Goal: Task Accomplishment & Management: Complete application form

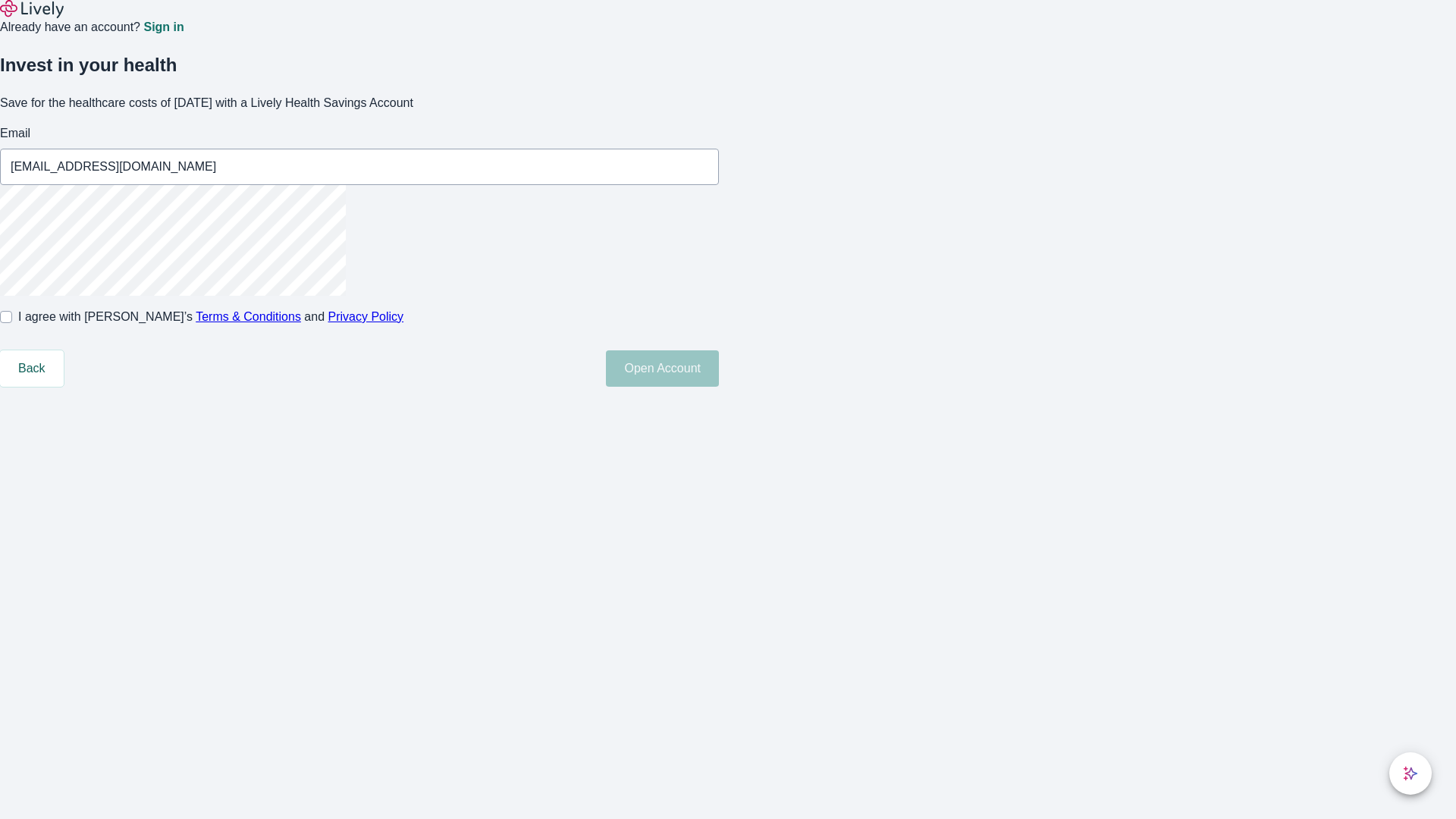
click at [12, 323] on input "I agree with Lively’s Terms & Conditions and Privacy Policy" at bounding box center [6, 317] width 12 height 12
checkbox input "true"
click at [719, 387] on button "Open Account" at bounding box center [663, 368] width 113 height 36
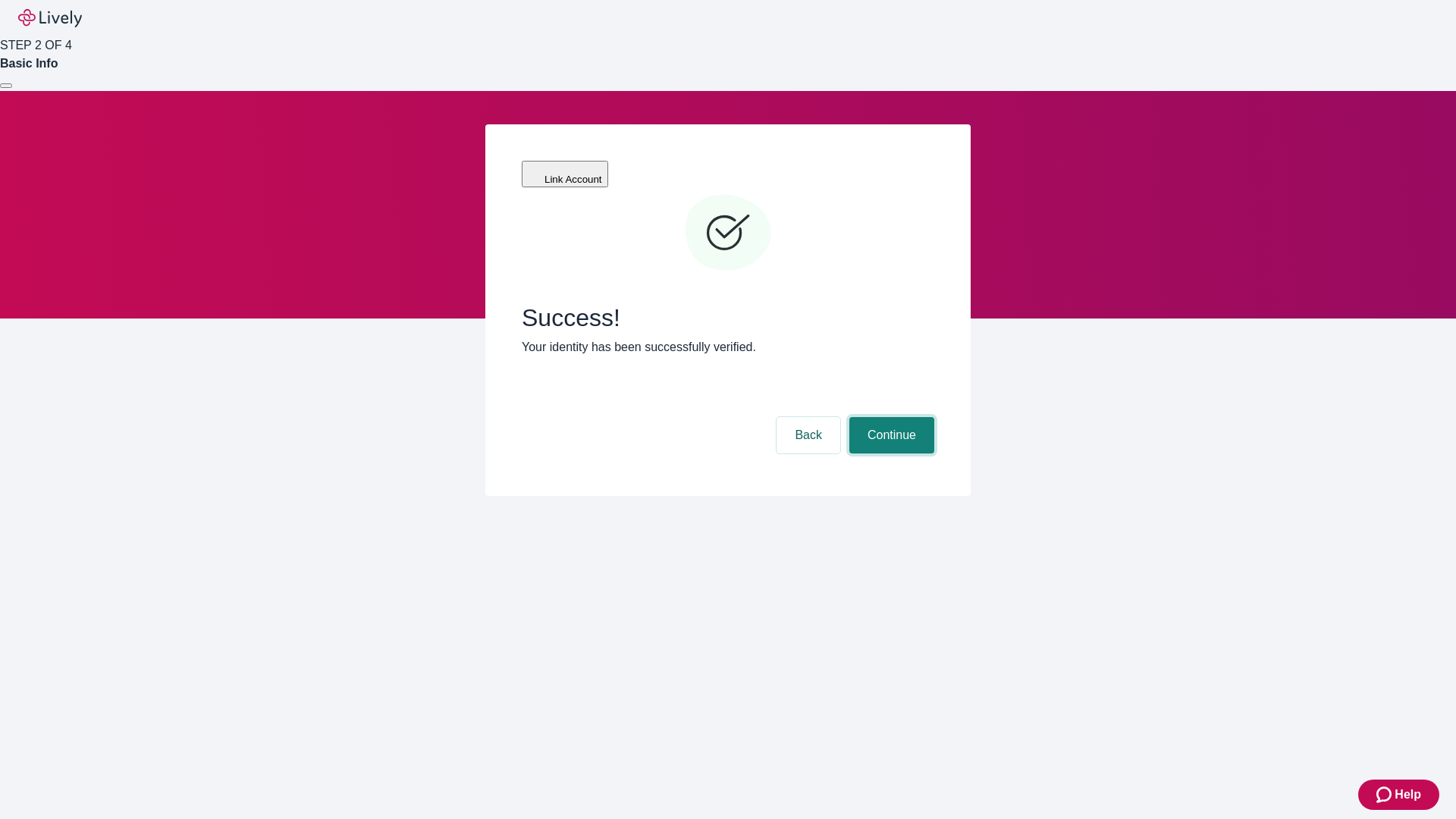
click at [889, 417] on button "Continue" at bounding box center [891, 435] width 85 height 36
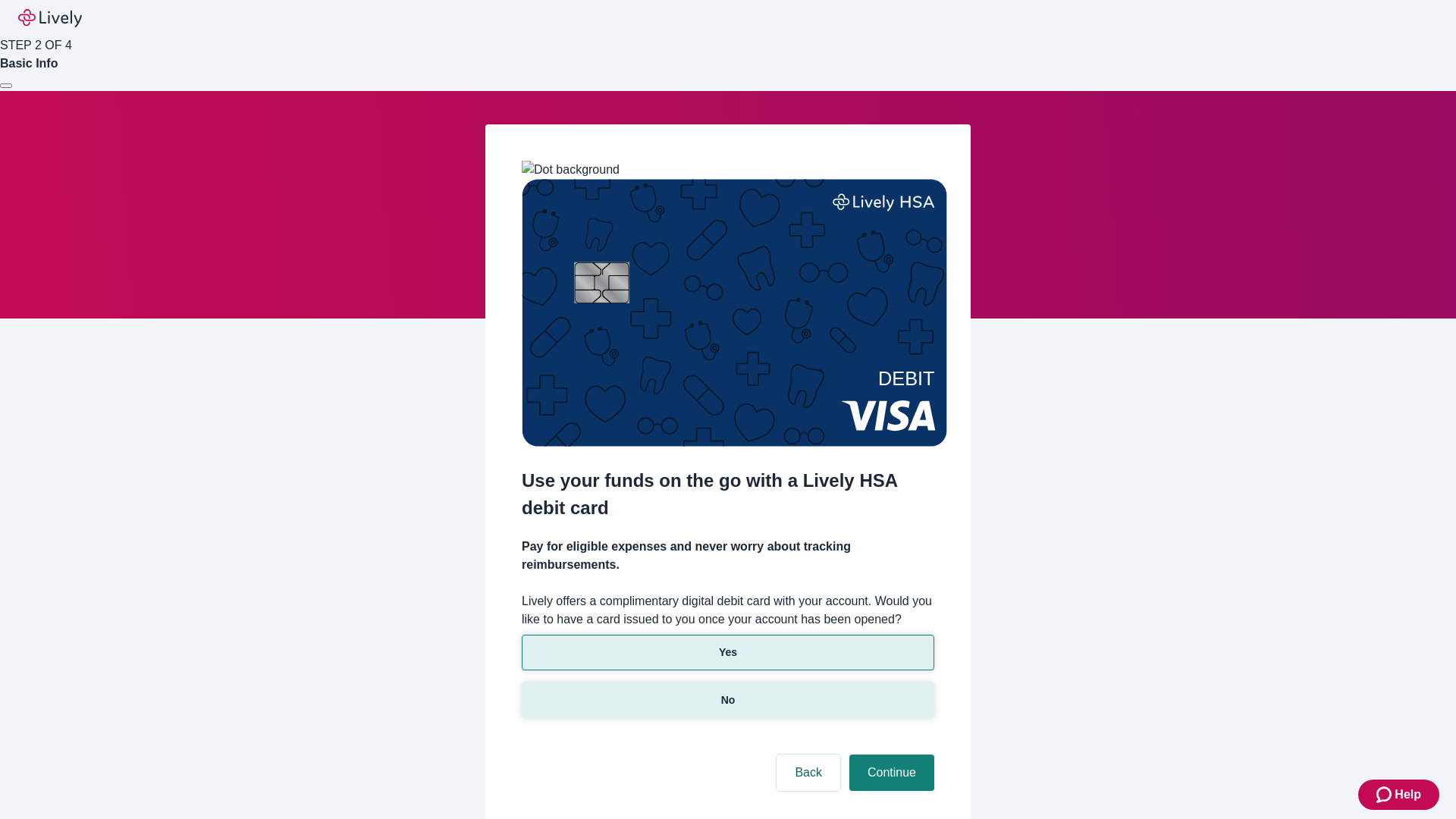
click at [727, 693] on p "No" at bounding box center [728, 701] width 15 height 16
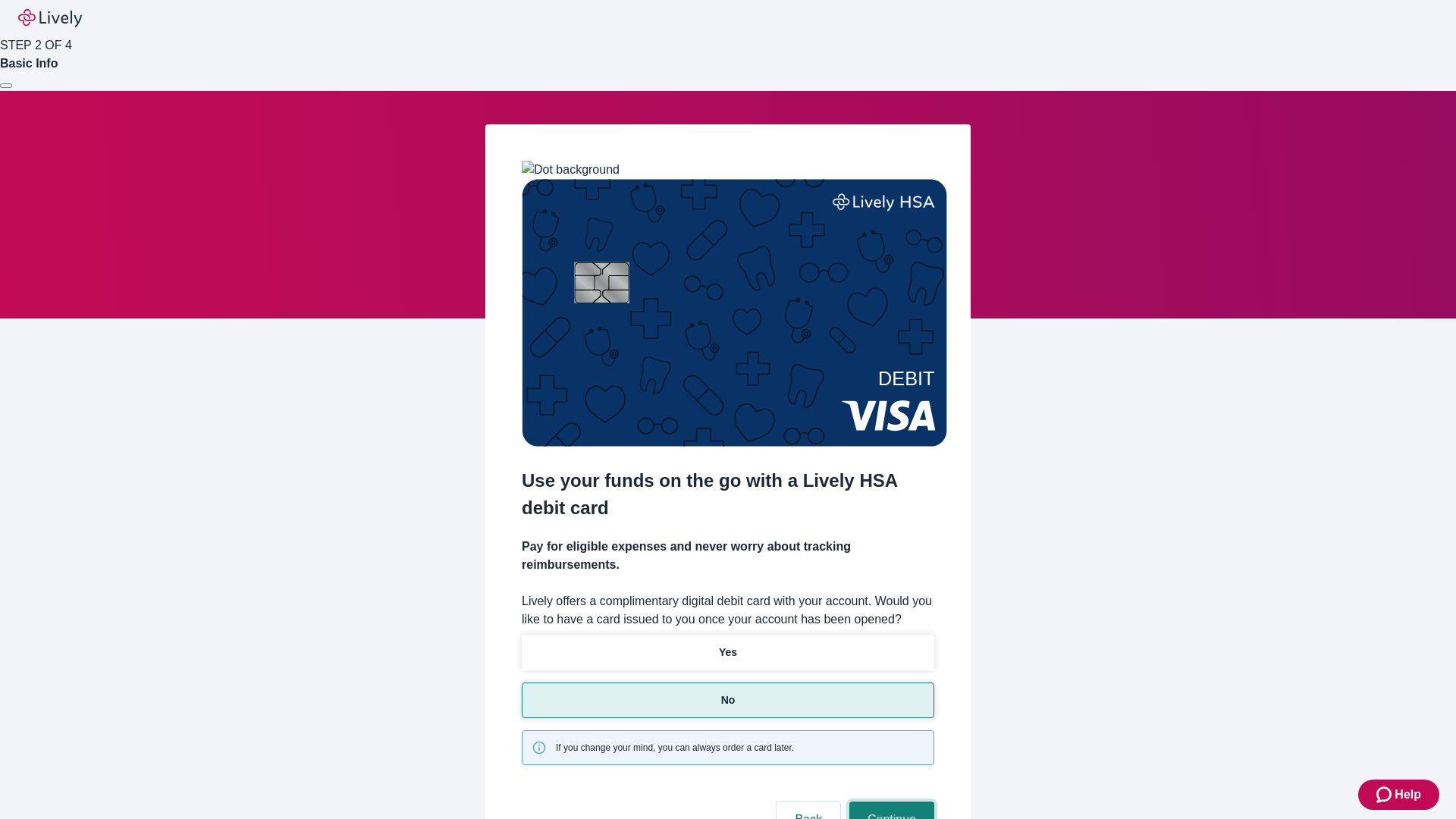
click at [889, 801] on button "Continue" at bounding box center [891, 819] width 85 height 36
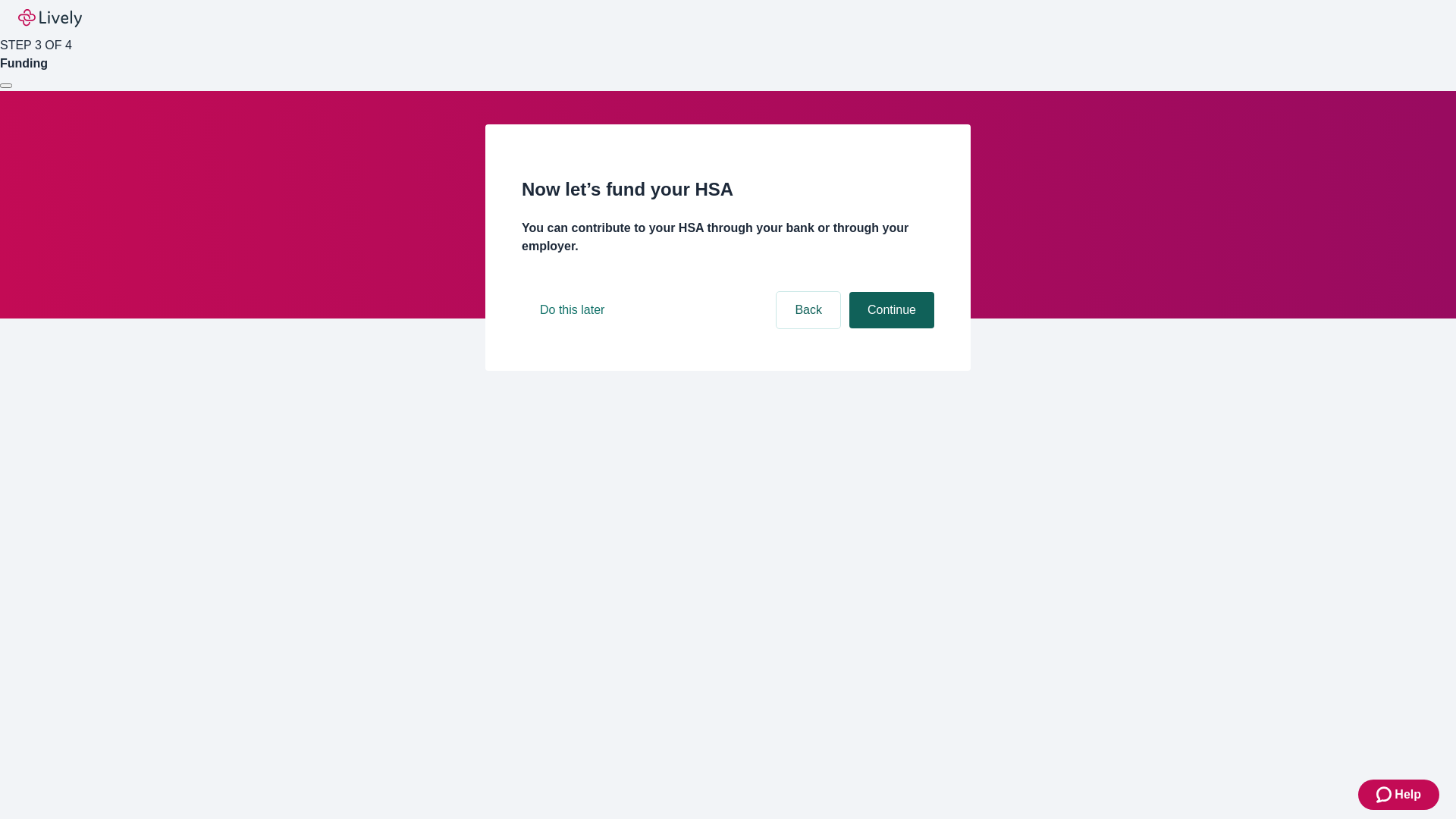
click at [889, 328] on button "Continue" at bounding box center [891, 310] width 85 height 36
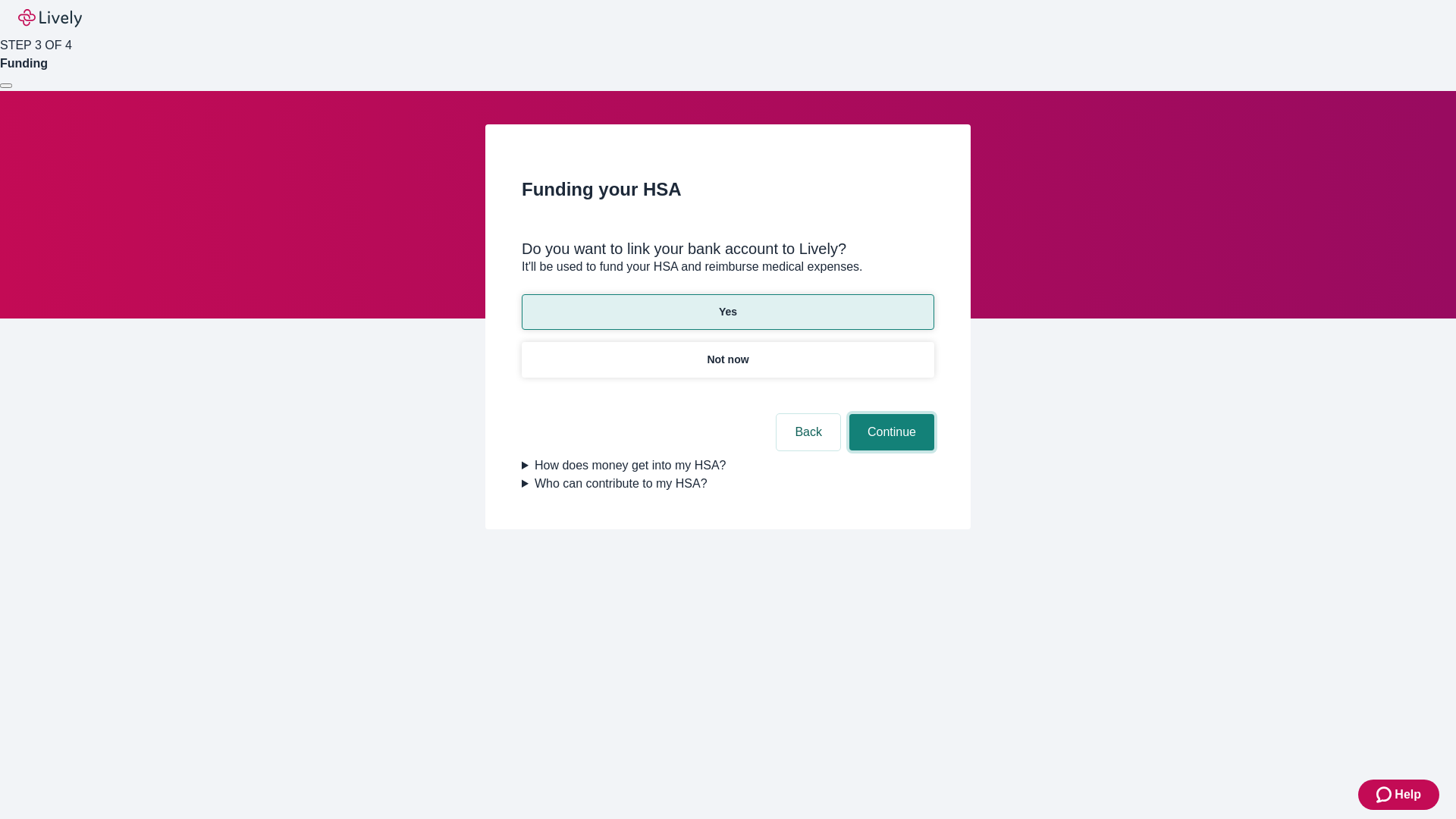
click at [889, 414] on button "Continue" at bounding box center [891, 432] width 85 height 36
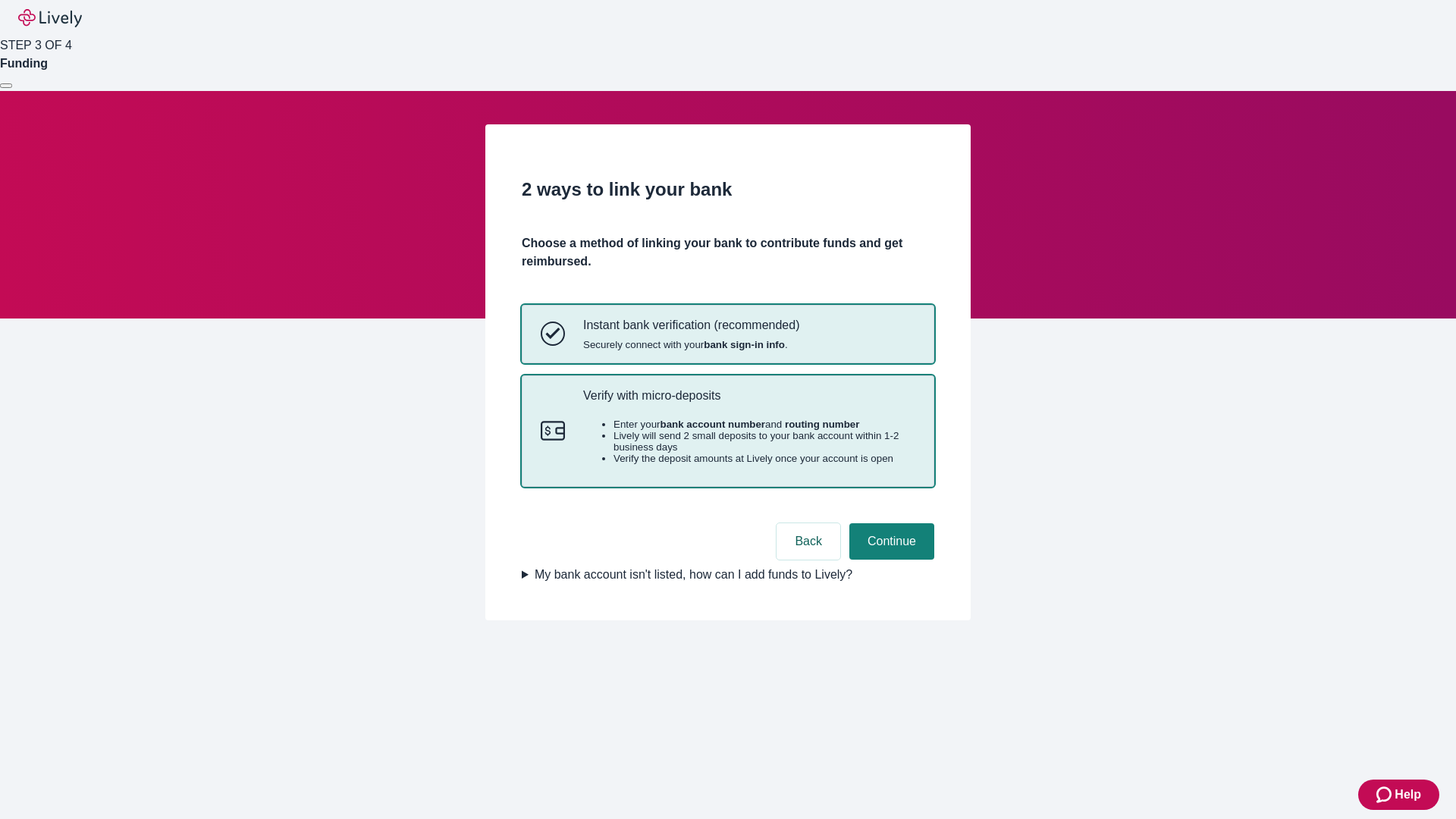
click at [749, 403] on p "Verify with micro-deposits" at bounding box center [749, 395] width 332 height 15
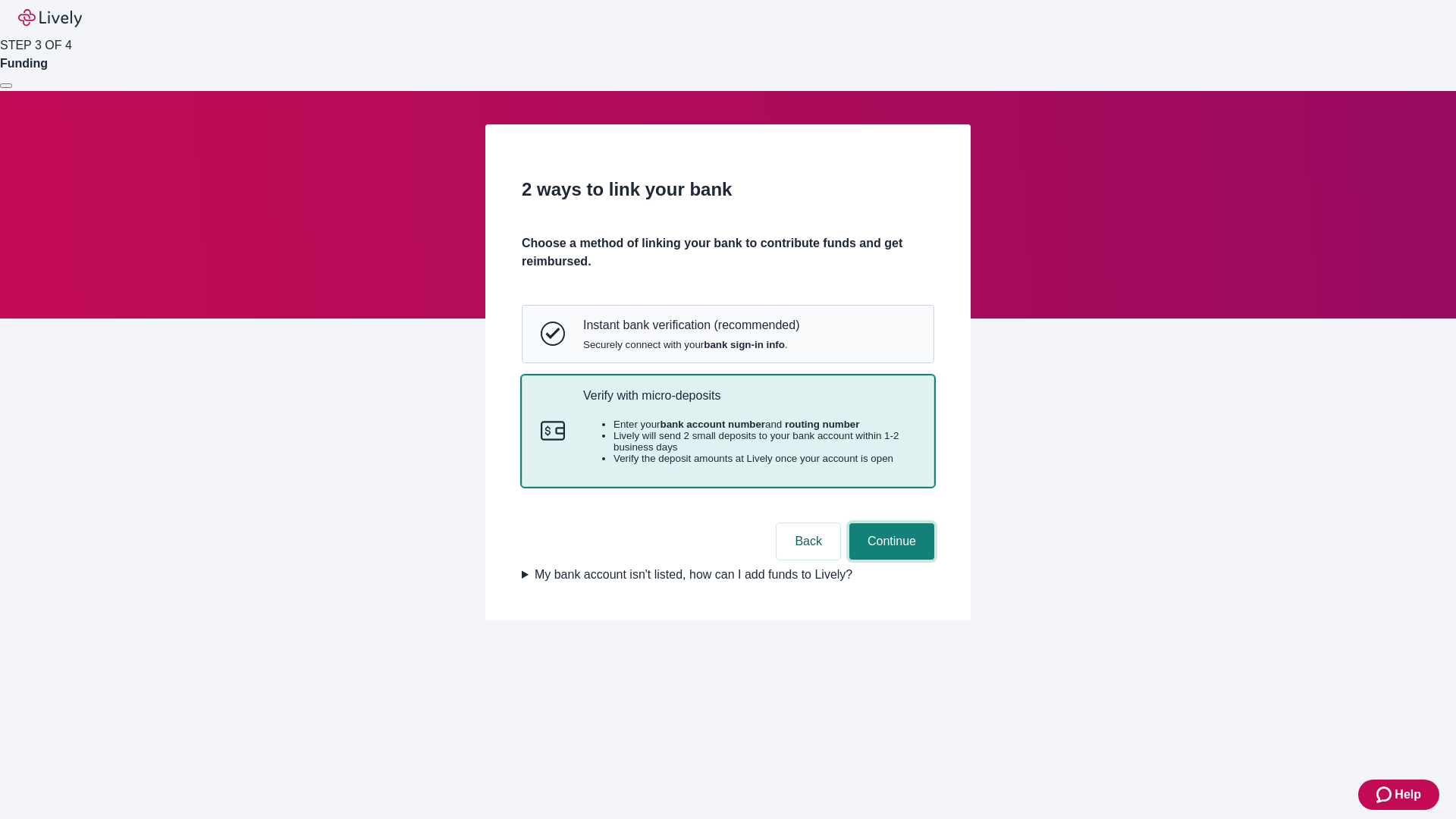
click at [889, 560] on button "Continue" at bounding box center [891, 540] width 85 height 36
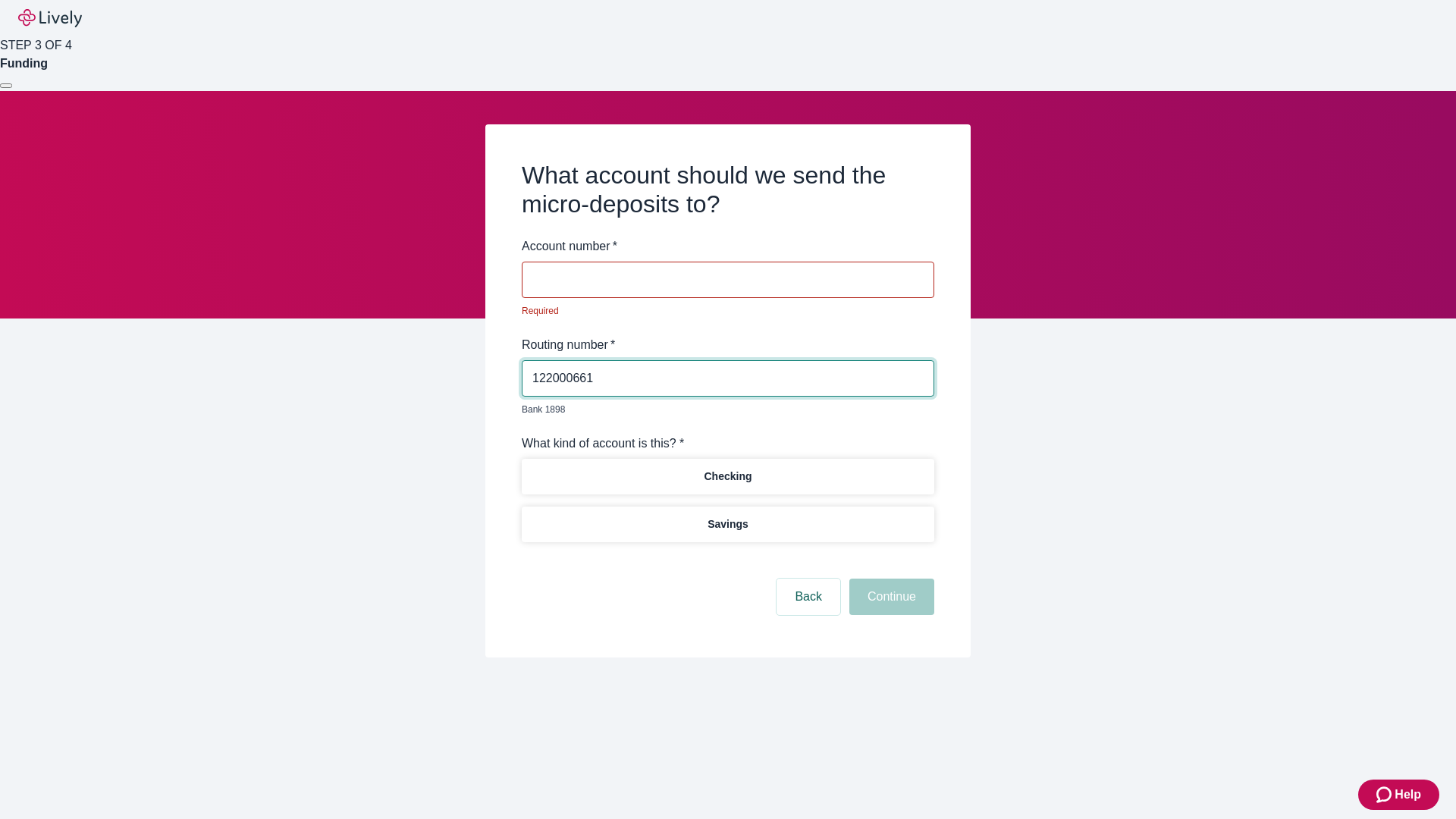
type input "122000661"
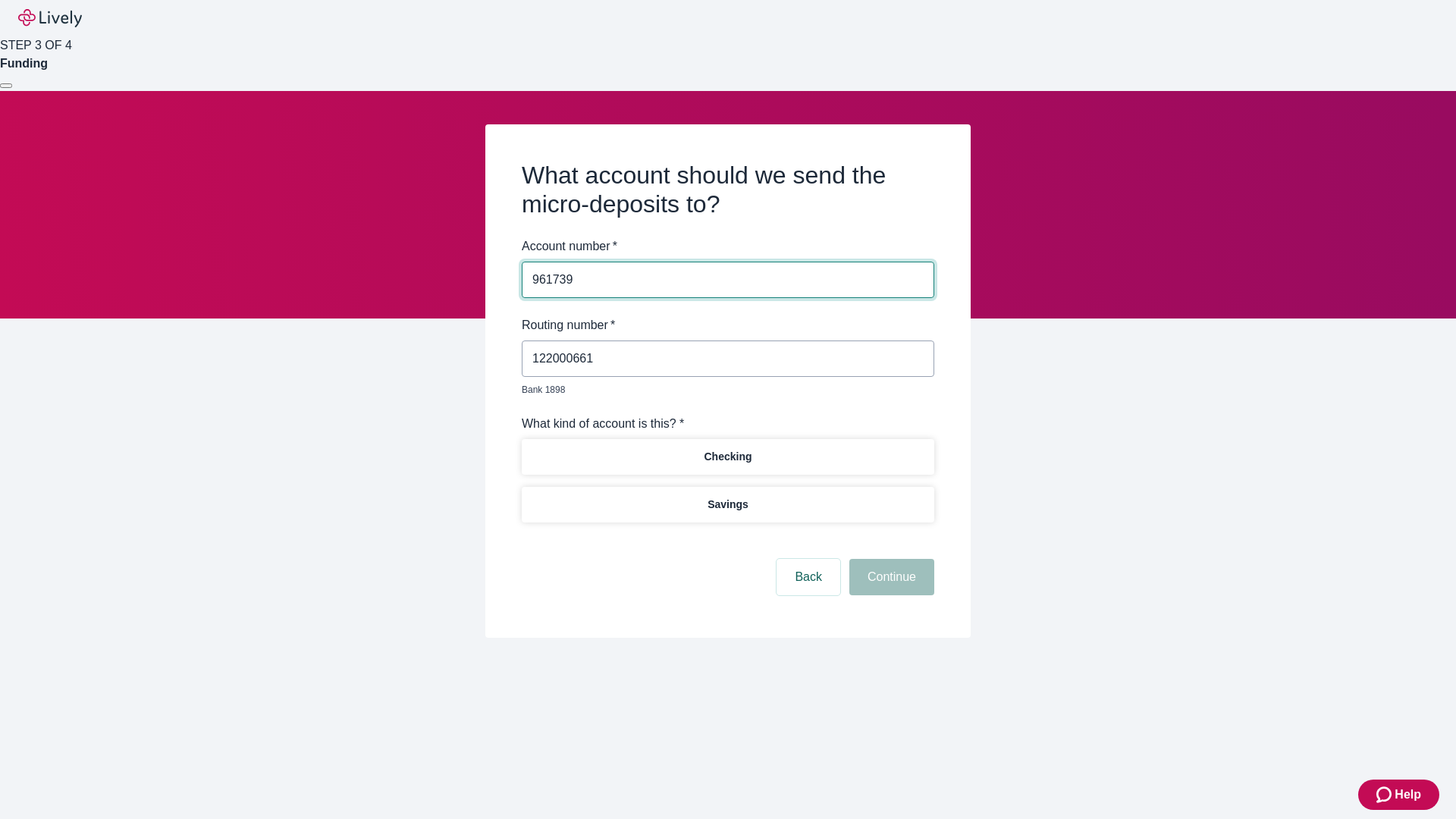
type input "961739"
click at [727, 449] on p "Checking" at bounding box center [727, 456] width 48 height 16
click at [889, 560] on button "Continue" at bounding box center [891, 577] width 85 height 36
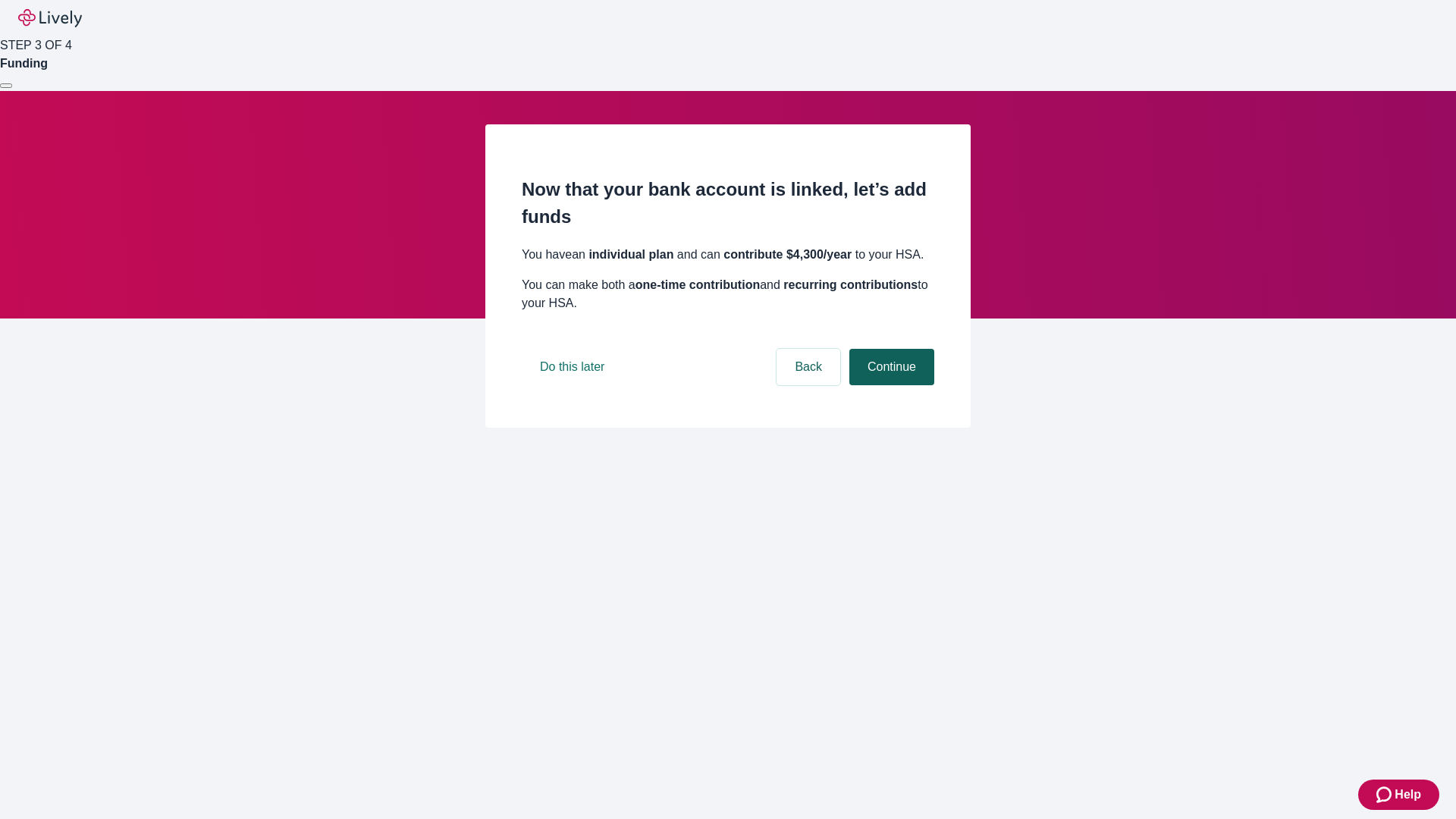
click at [889, 385] on button "Continue" at bounding box center [891, 366] width 85 height 36
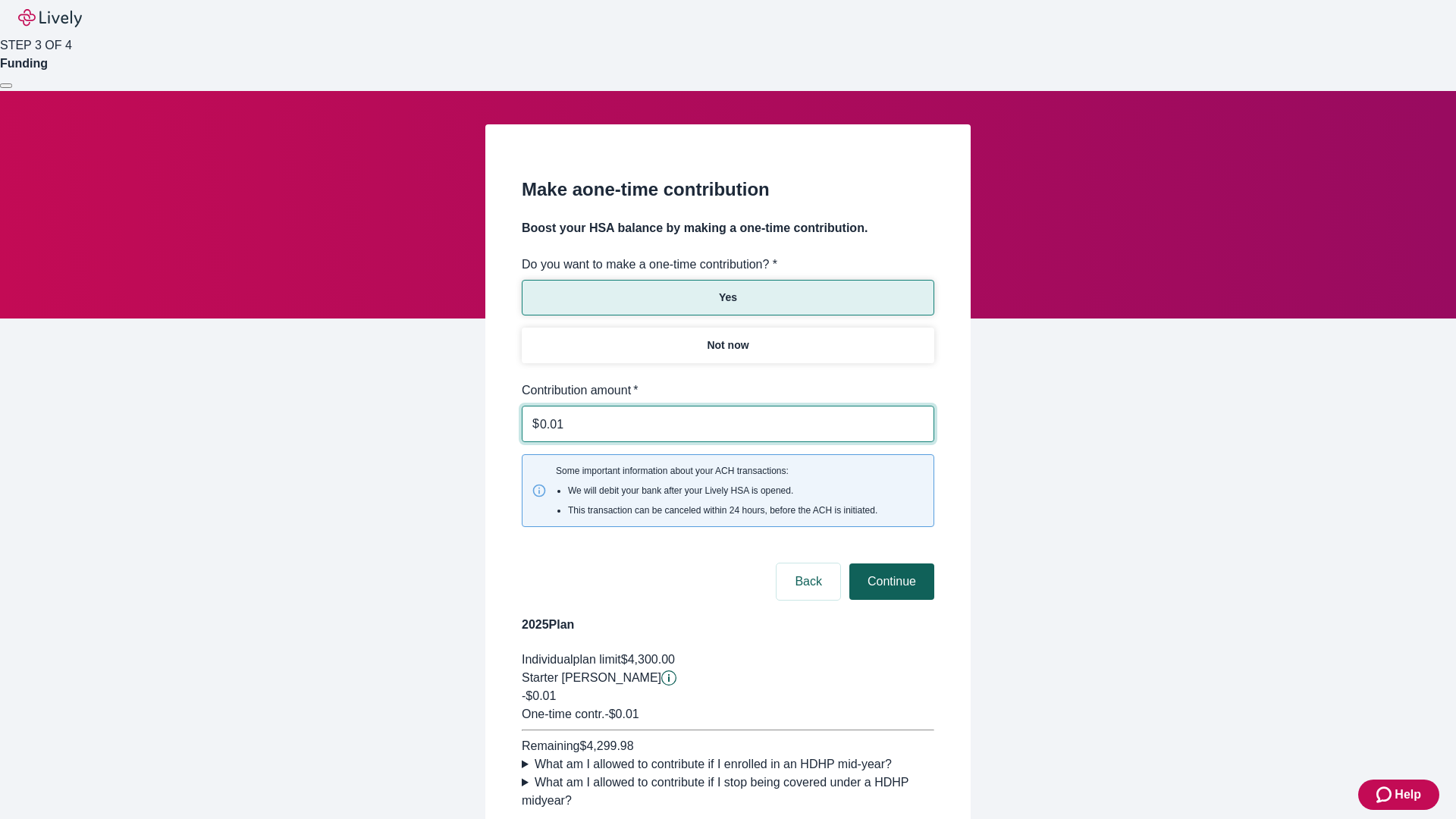
type input "0.01"
click at [889, 564] on button "Continue" at bounding box center [891, 582] width 85 height 36
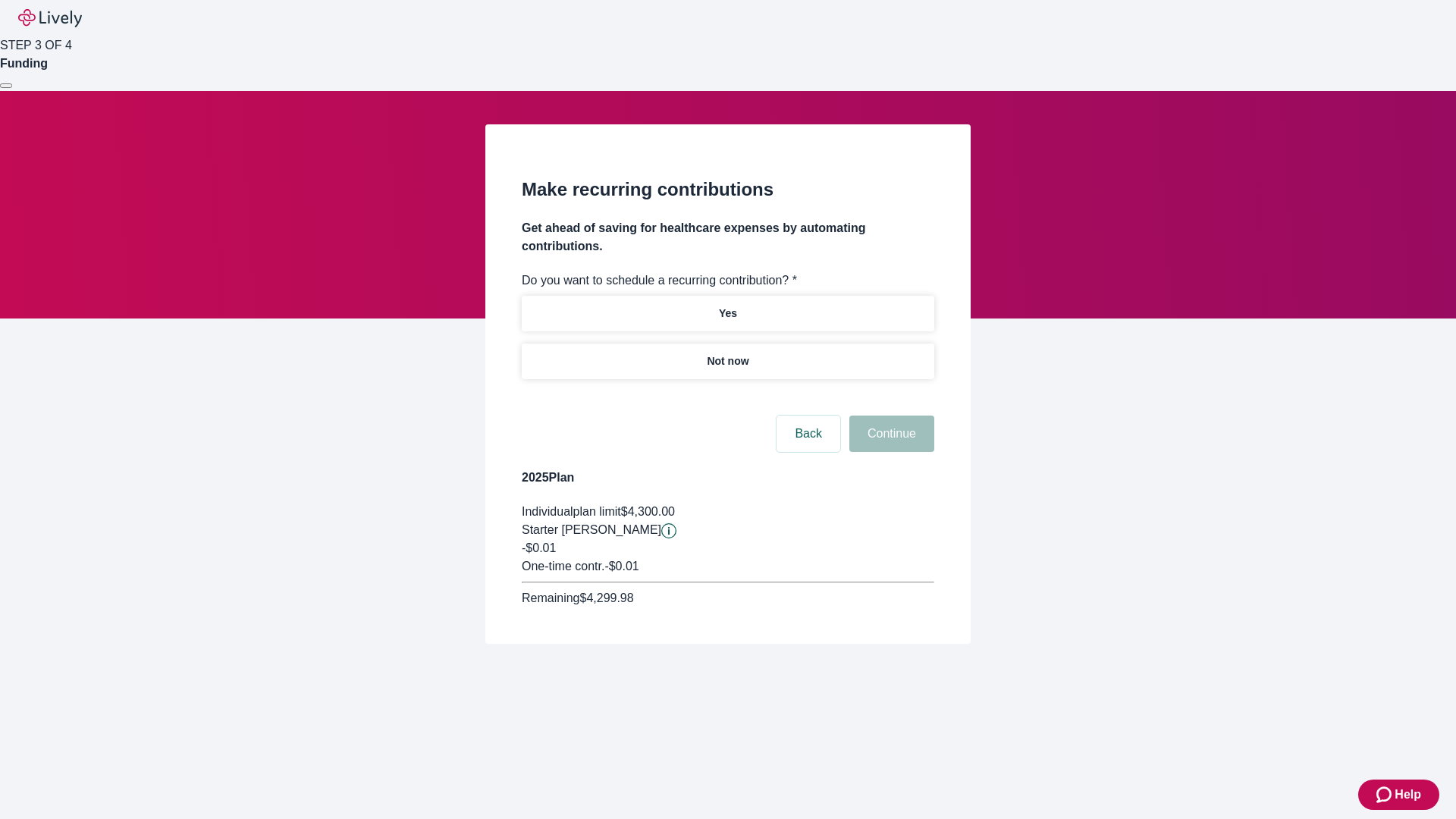
click at [727, 354] on p "Not now" at bounding box center [727, 362] width 42 height 16
click at [889, 415] on button "Continue" at bounding box center [891, 433] width 85 height 36
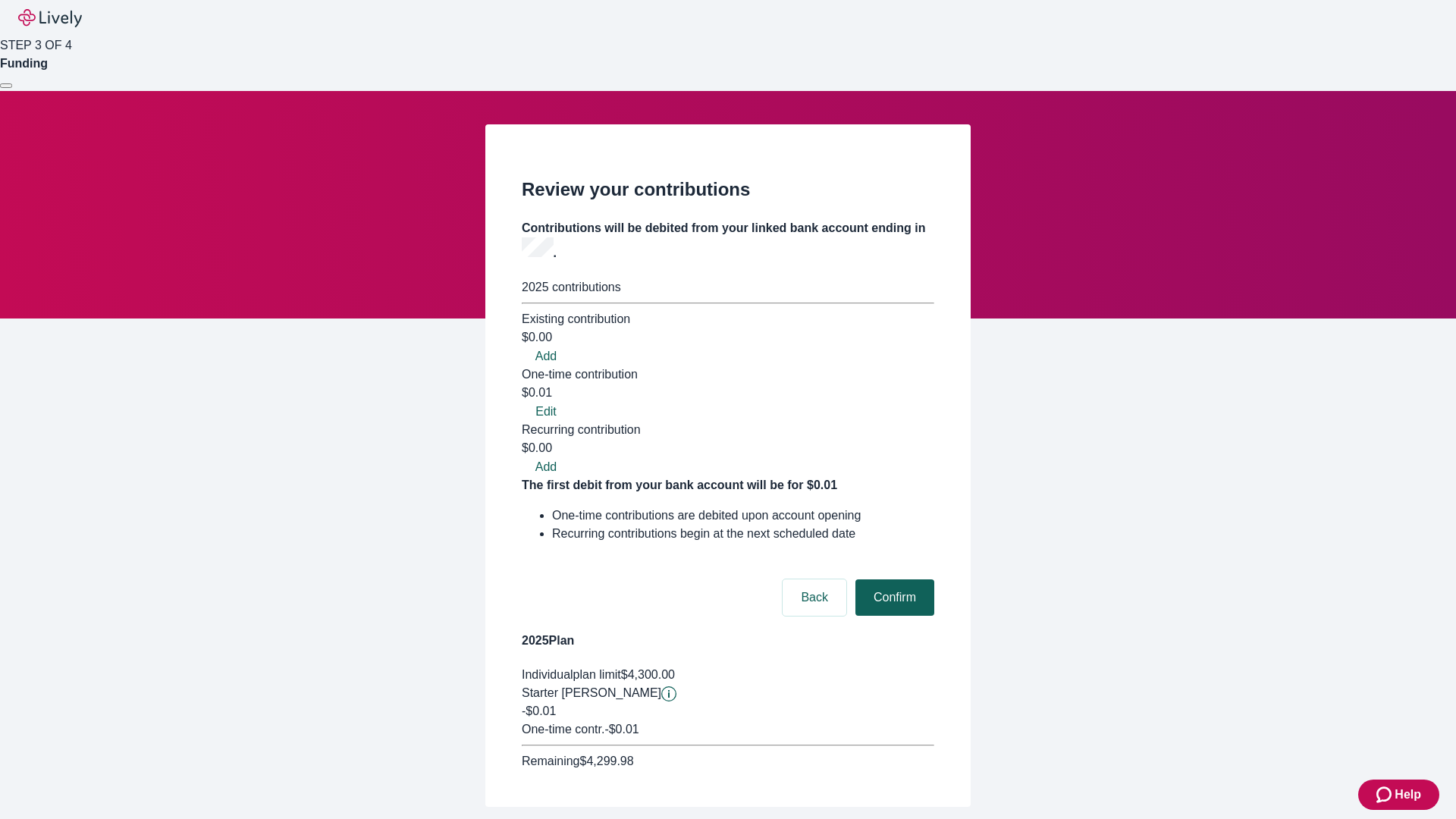
click at [892, 580] on button "Confirm" at bounding box center [894, 597] width 79 height 36
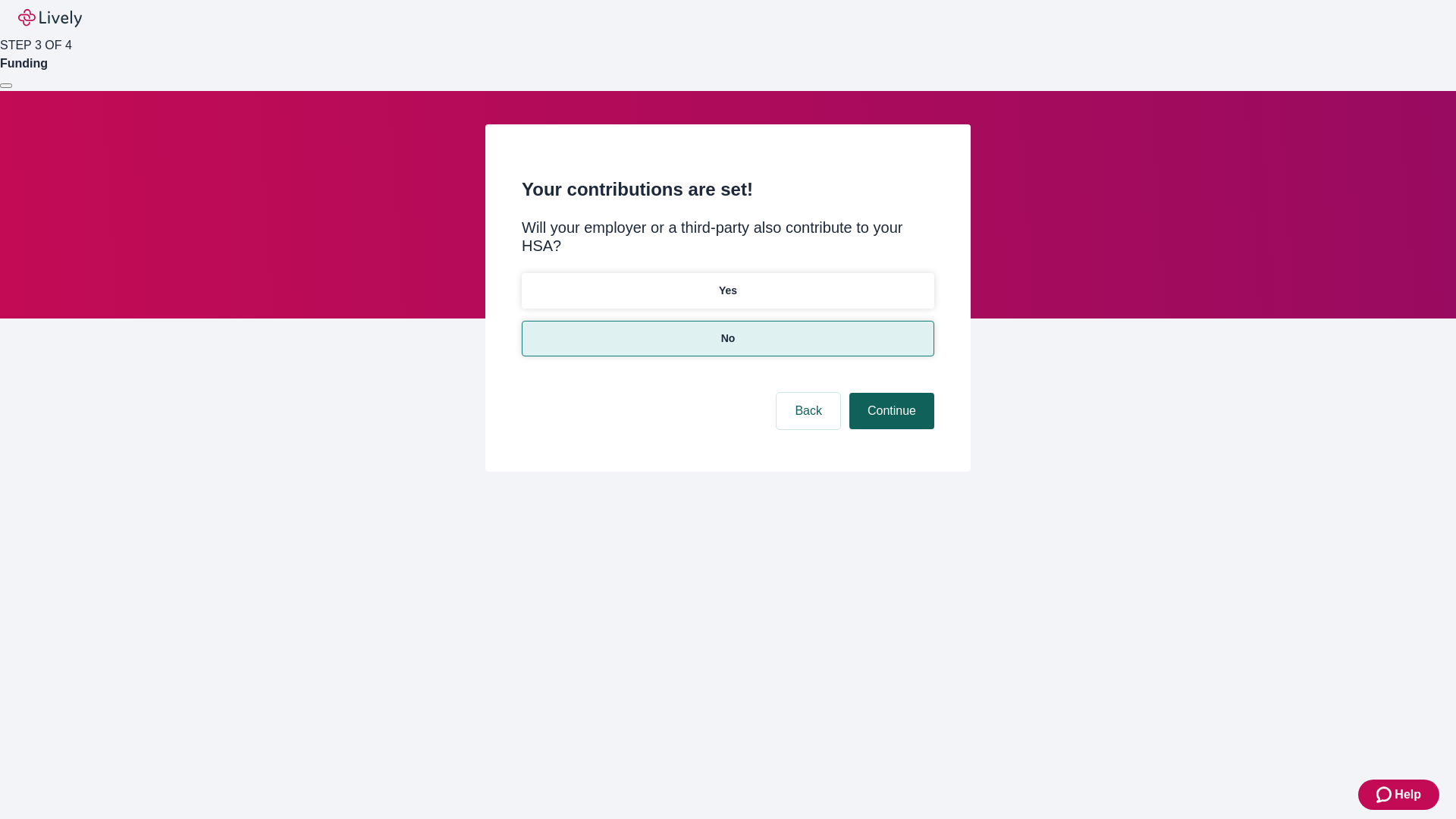
click at [889, 393] on button "Continue" at bounding box center [891, 410] width 85 height 36
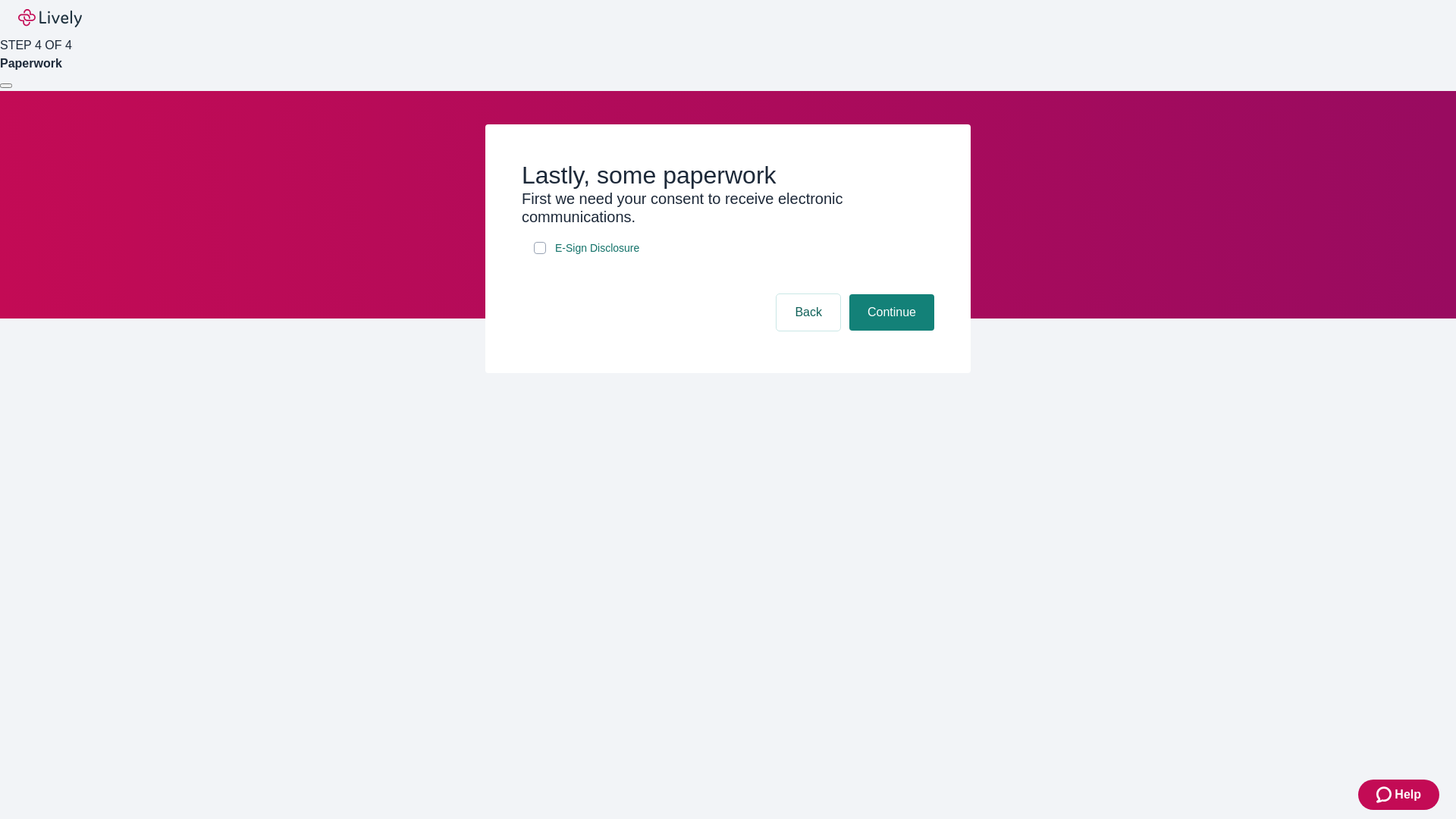
click at [540, 254] on input "E-Sign Disclosure" at bounding box center [539, 248] width 12 height 12
checkbox input "true"
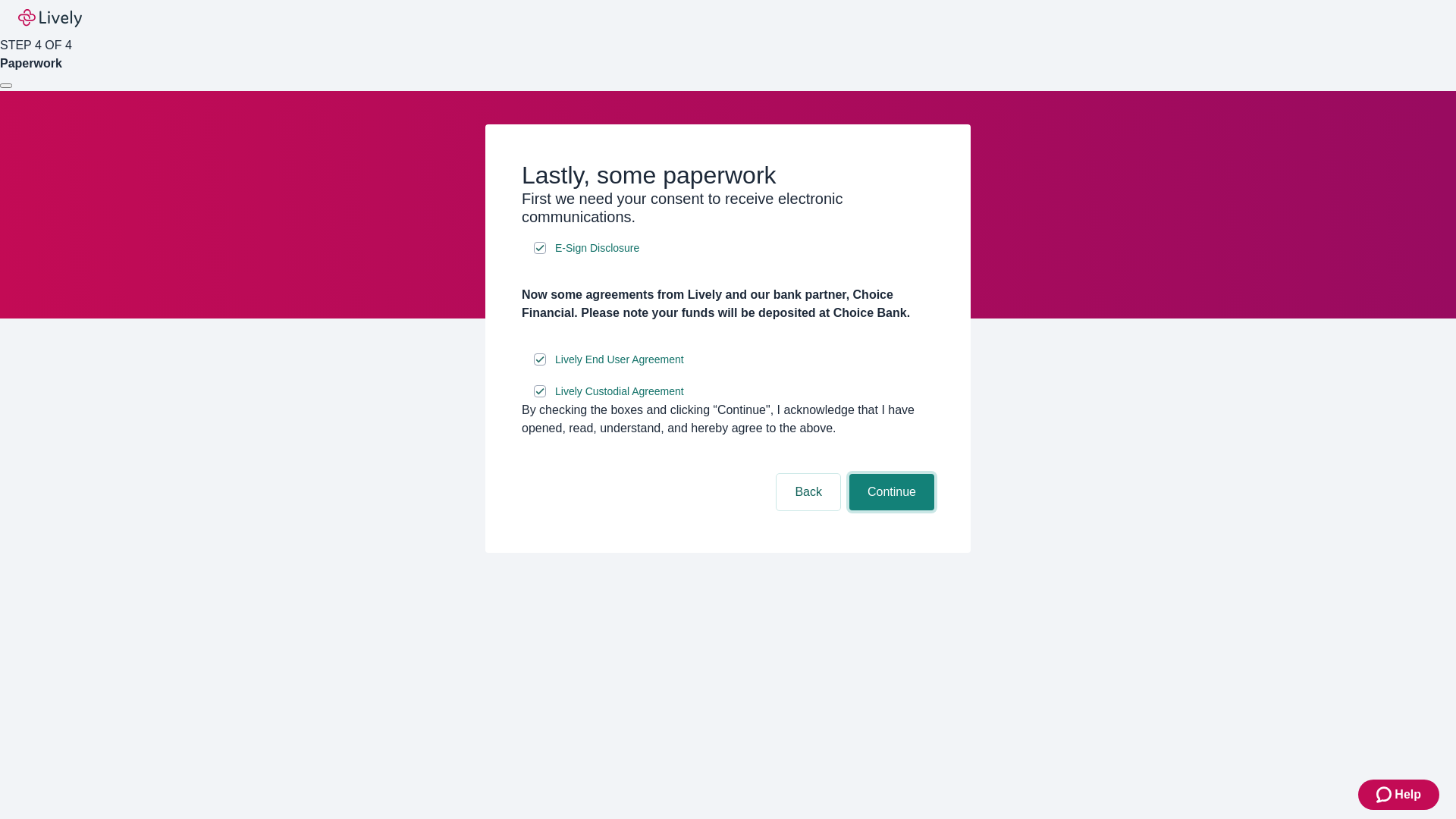
click at [889, 510] on button "Continue" at bounding box center [891, 492] width 85 height 36
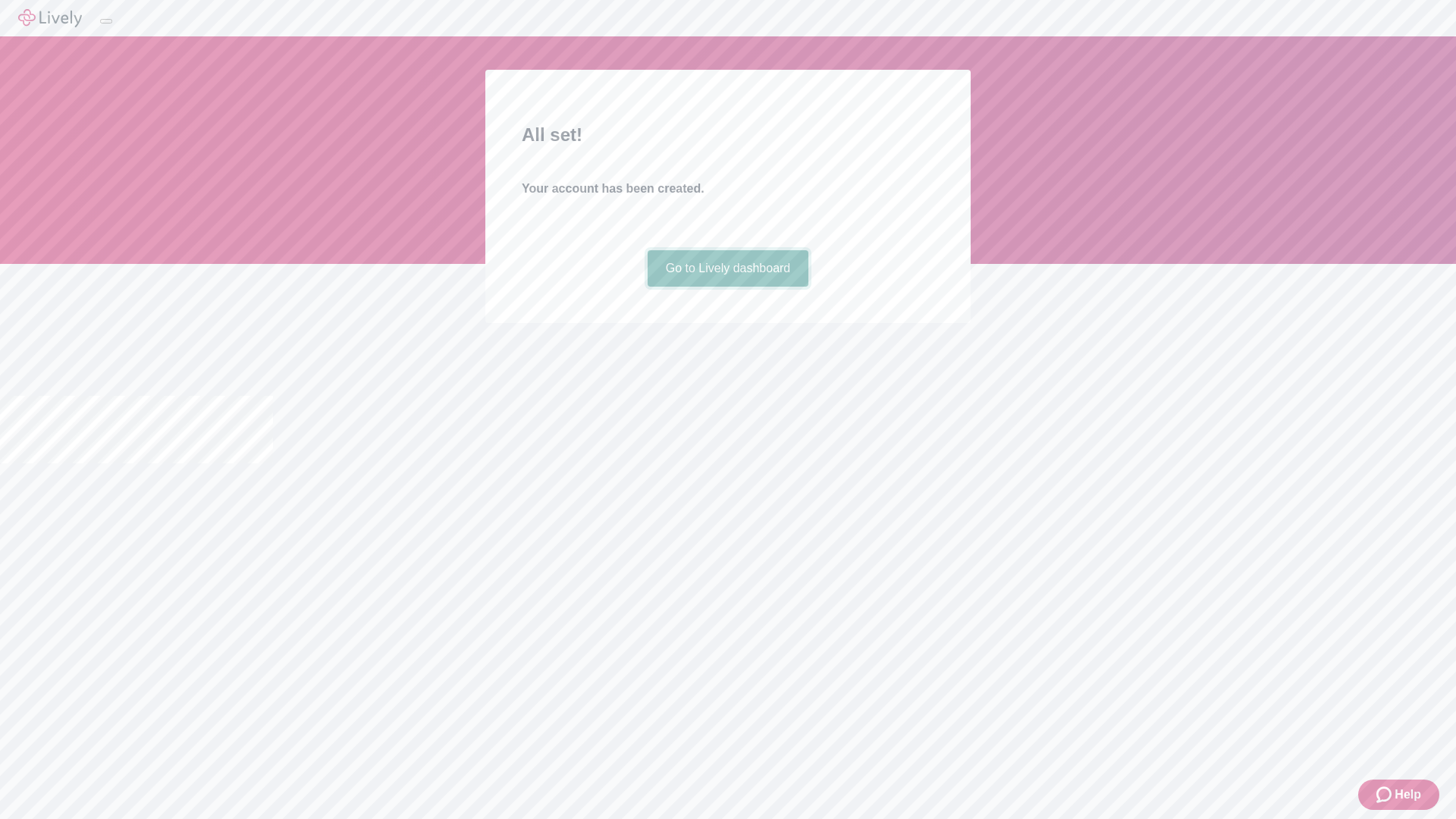
click at [727, 286] on link "Go to Lively dashboard" at bounding box center [728, 268] width 161 height 36
